Goal: Task Accomplishment & Management: Use online tool/utility

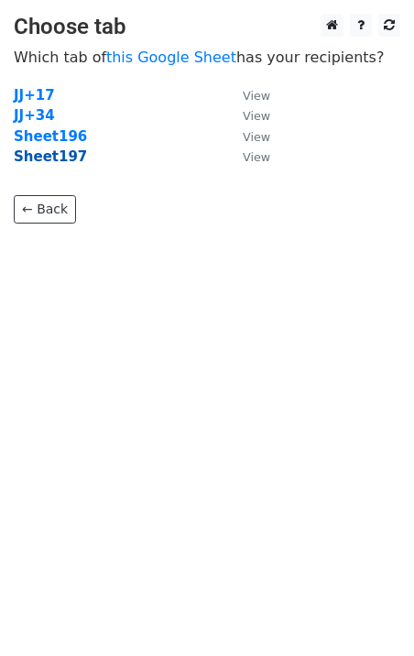
click at [54, 165] on strong "Sheet197" at bounding box center [50, 156] width 73 height 16
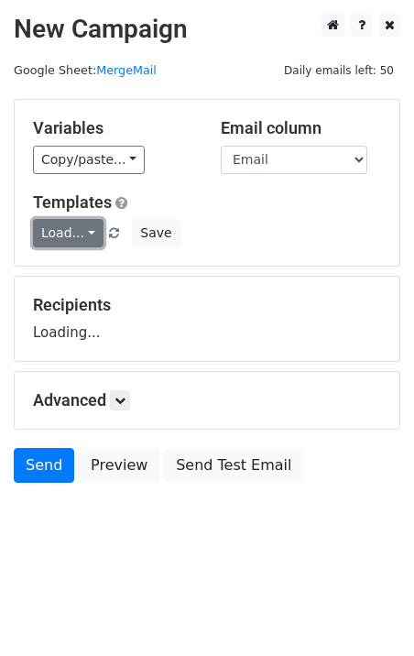
click at [70, 230] on link "Load..." at bounding box center [68, 233] width 71 height 28
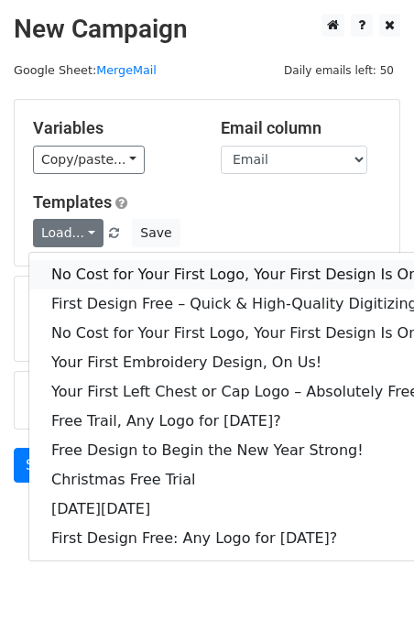
click at [92, 268] on link "No Cost for Your First Logo, Your First Design Is On Us!" at bounding box center [249, 274] width 440 height 29
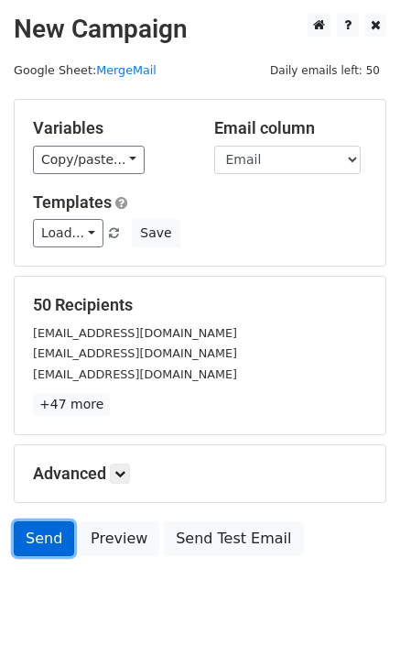
click at [32, 545] on link "Send" at bounding box center [44, 538] width 60 height 35
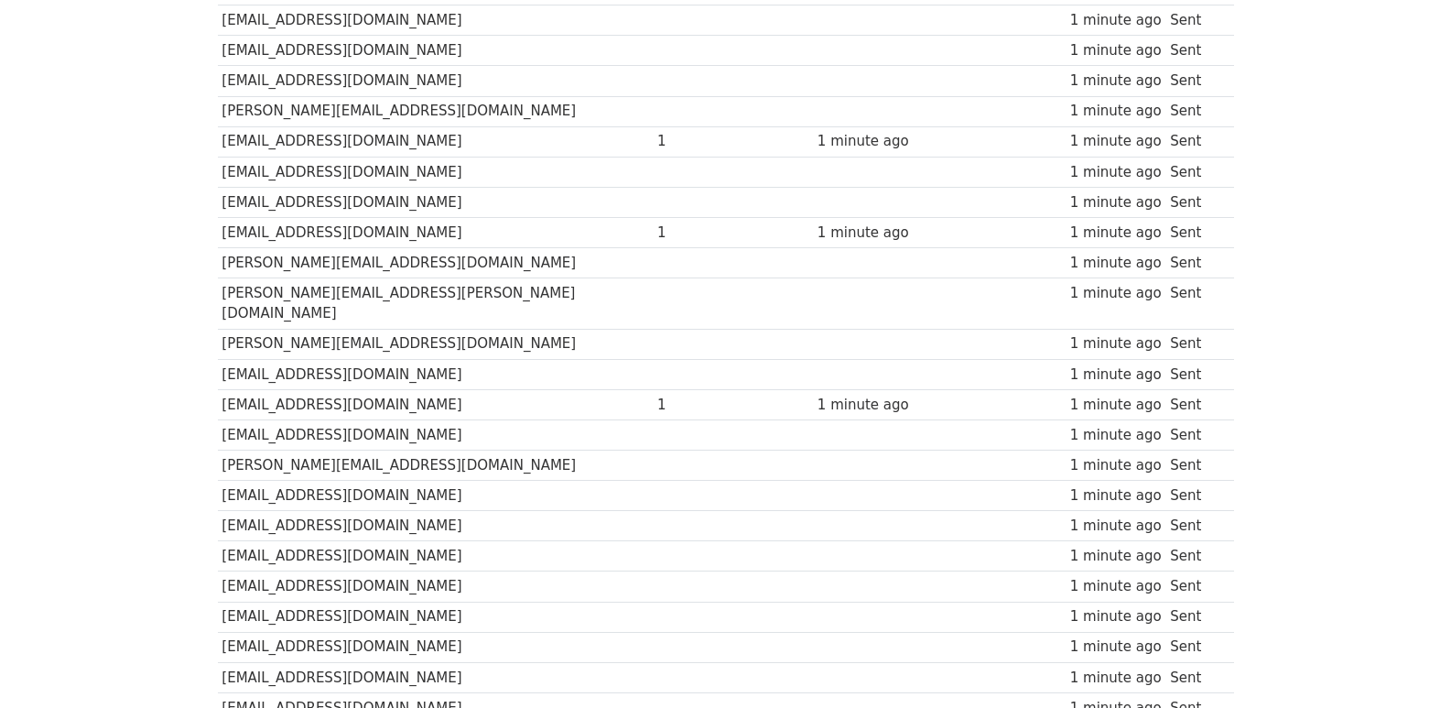
scroll to position [1275, 0]
